Goal: Task Accomplishment & Management: Manage account settings

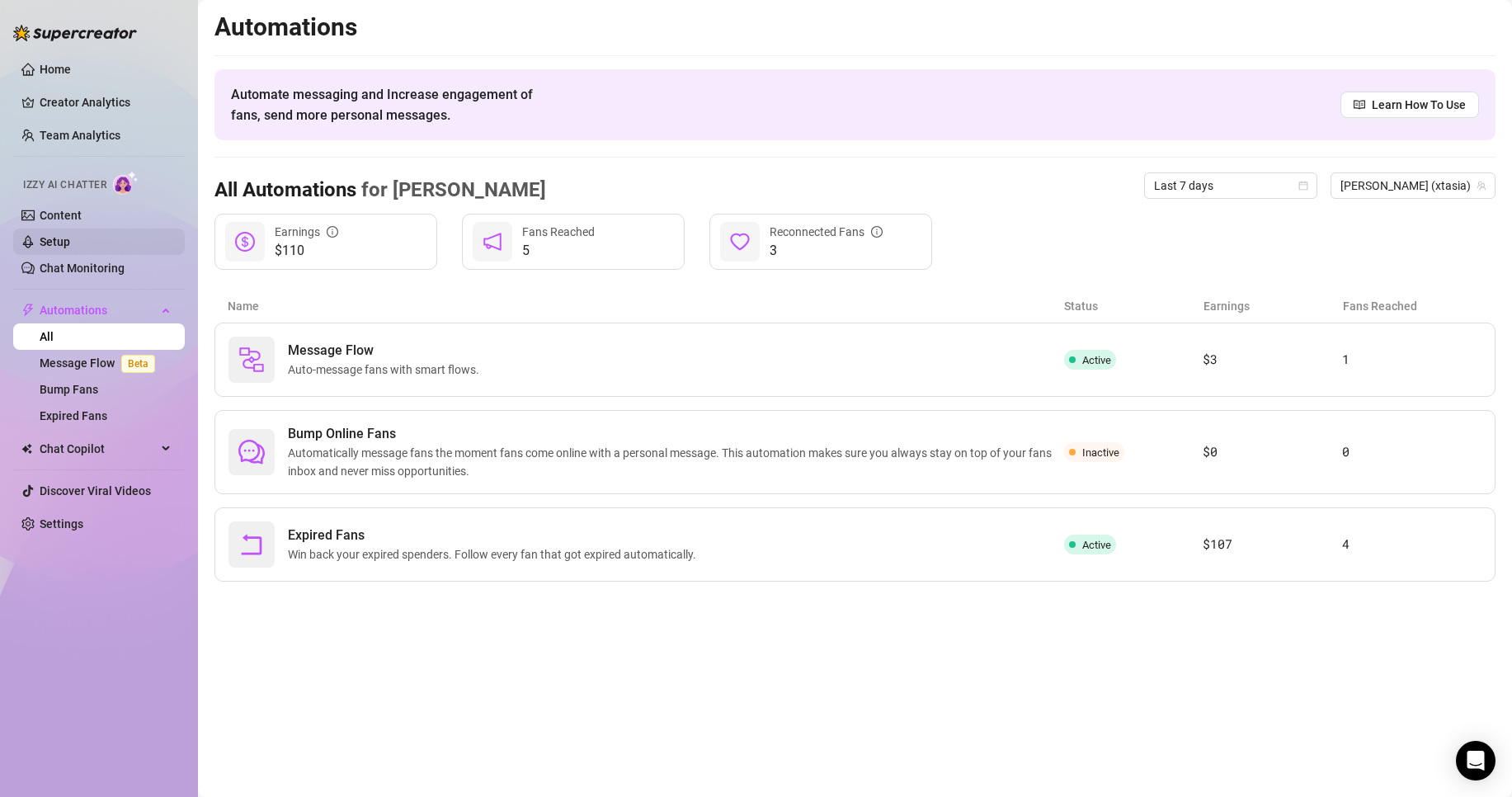
click at [71, 236] on link "Setup" at bounding box center [55, 242] width 31 height 14
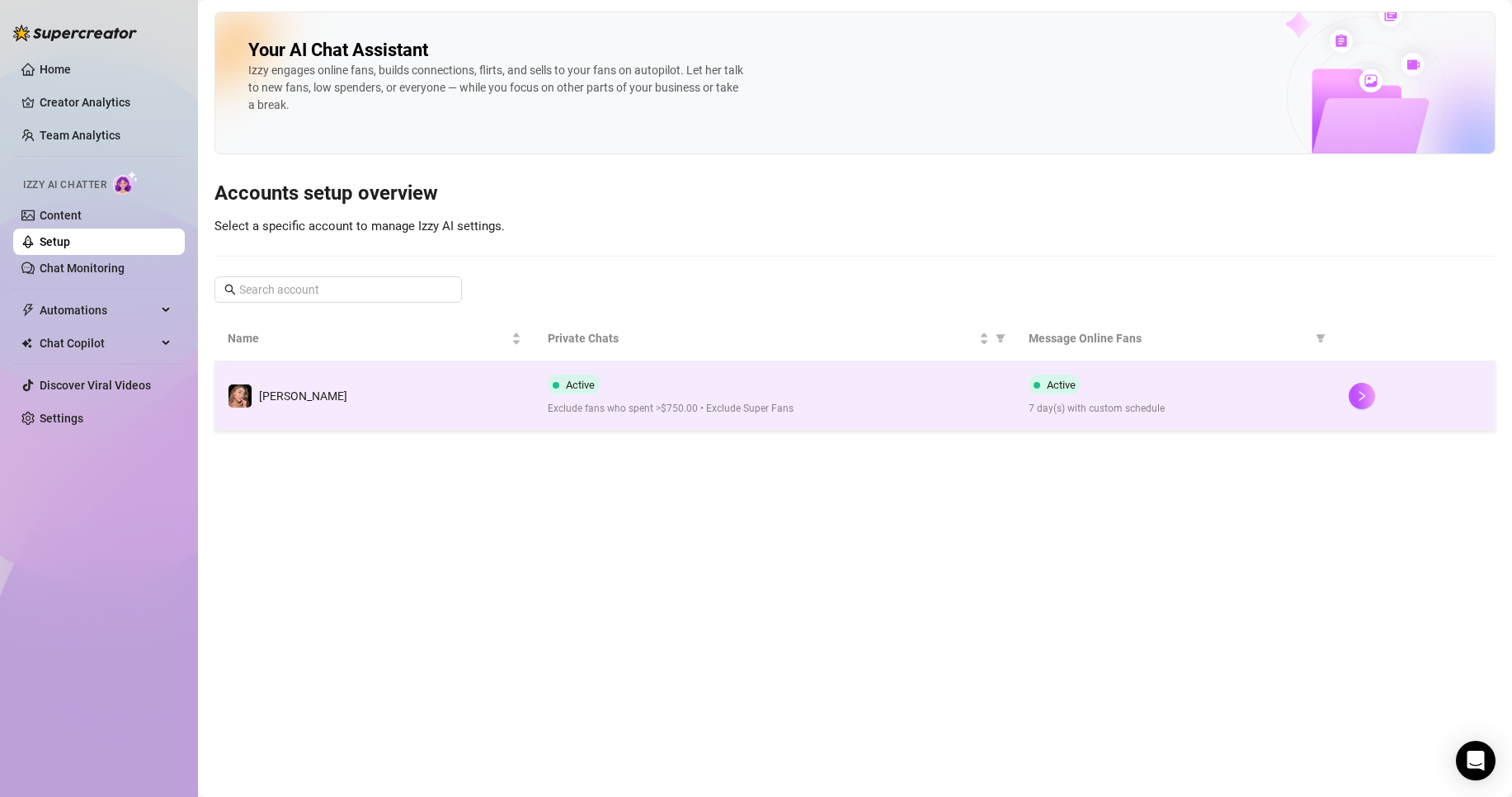
click at [1134, 377] on div "Active 7 day(s) with custom schedule" at bounding box center [1175, 396] width 294 height 42
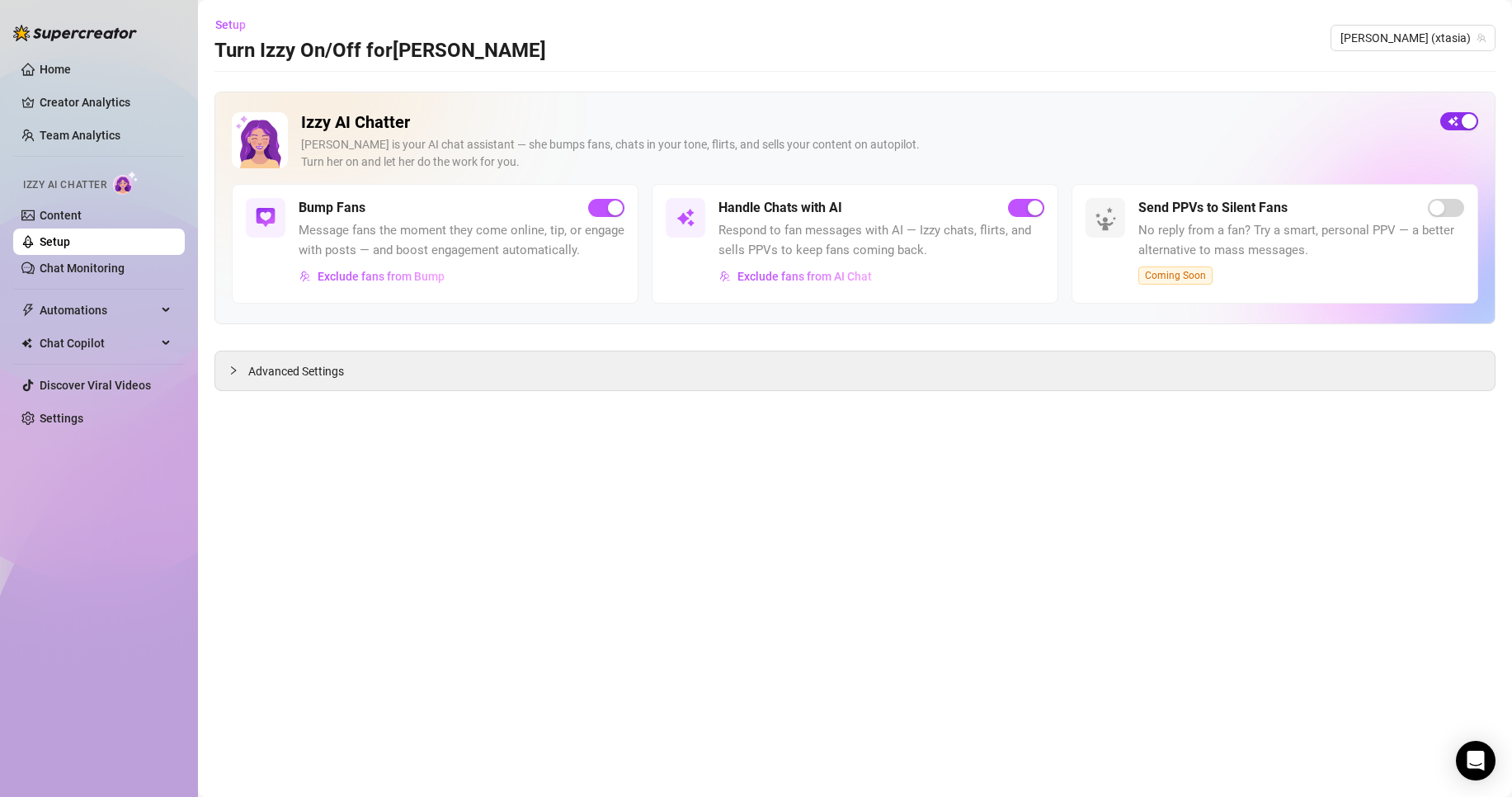
click at [1469, 119] on div "button" at bounding box center [1469, 121] width 14 height 14
